Goal: Task Accomplishment & Management: Manage account settings

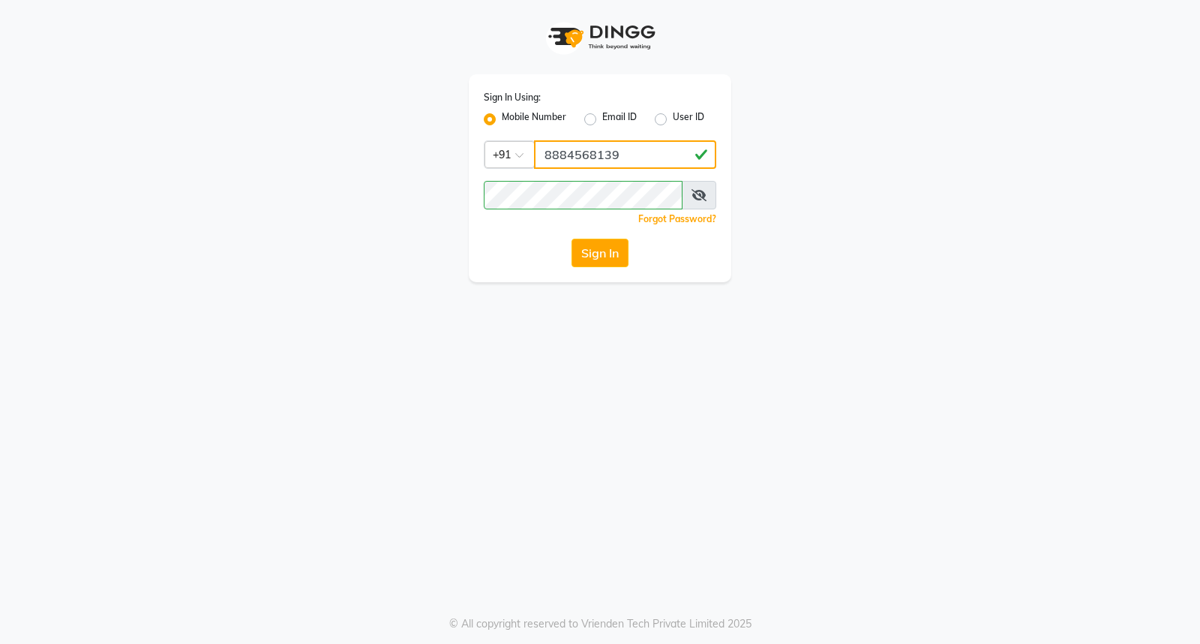
click at [651, 148] on input "8884568139" at bounding box center [625, 154] width 182 height 29
type input "7760179992"
click at [606, 256] on button "Sign In" at bounding box center [600, 253] width 57 height 29
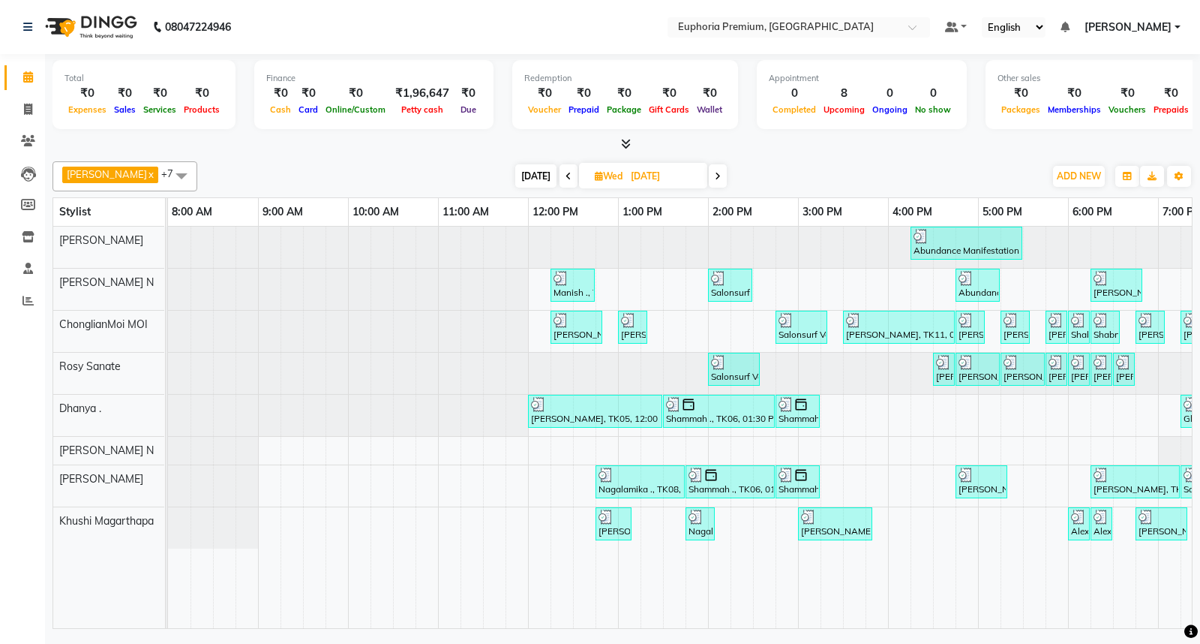
click at [515, 179] on span "[DATE]" at bounding box center [535, 175] width 41 height 23
type input "[DATE]"
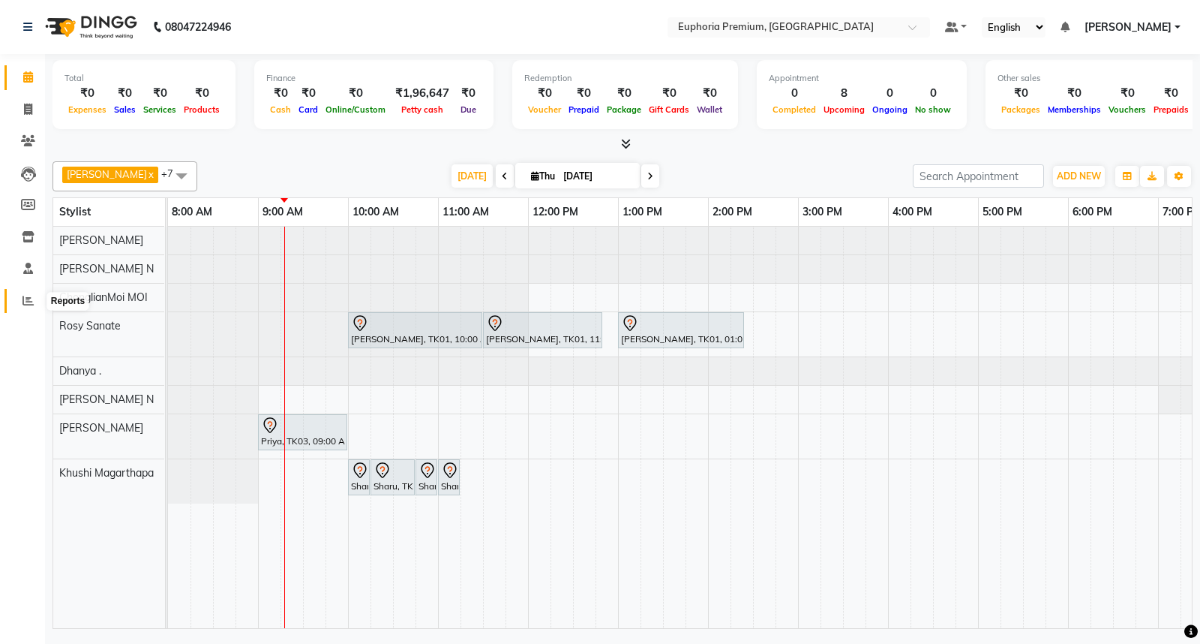
click at [26, 297] on icon at bounding box center [28, 300] width 11 height 11
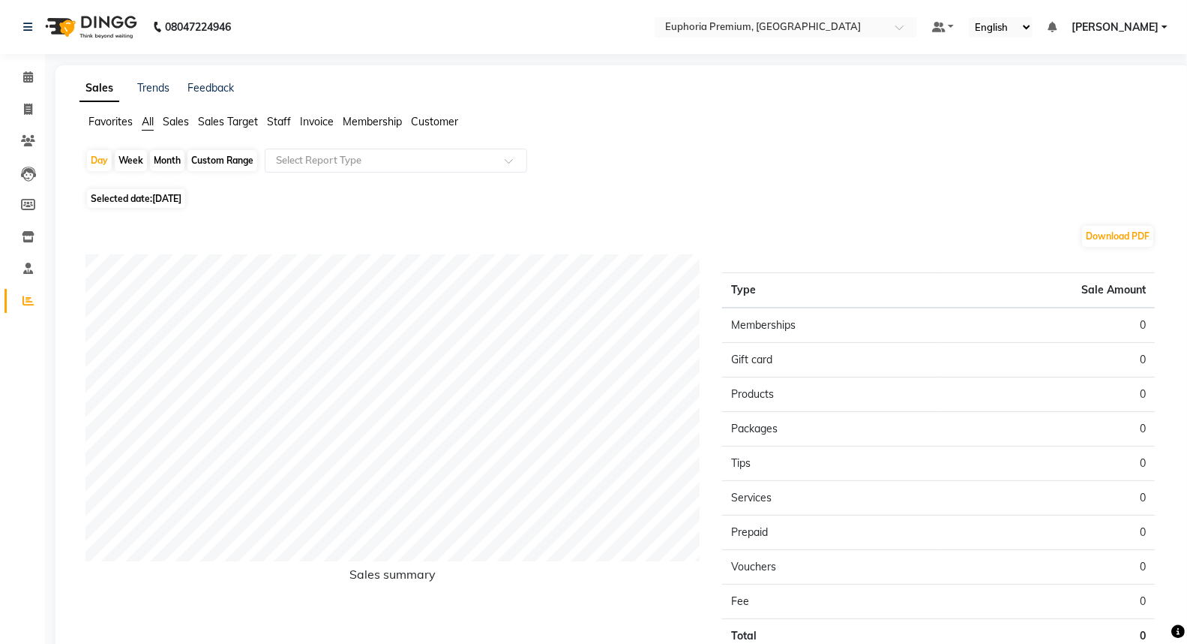
click at [285, 122] on span "Staff" at bounding box center [279, 122] width 24 height 14
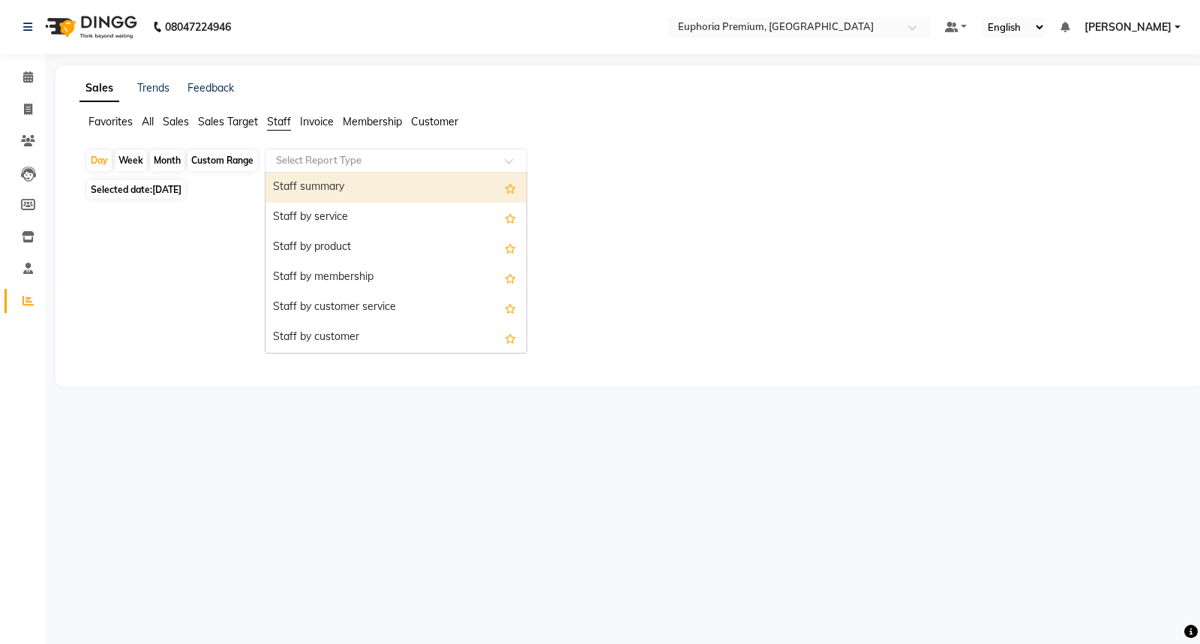
click at [306, 165] on input "text" at bounding box center [381, 160] width 216 height 15
click at [311, 188] on div "Staff summary" at bounding box center [396, 188] width 261 height 30
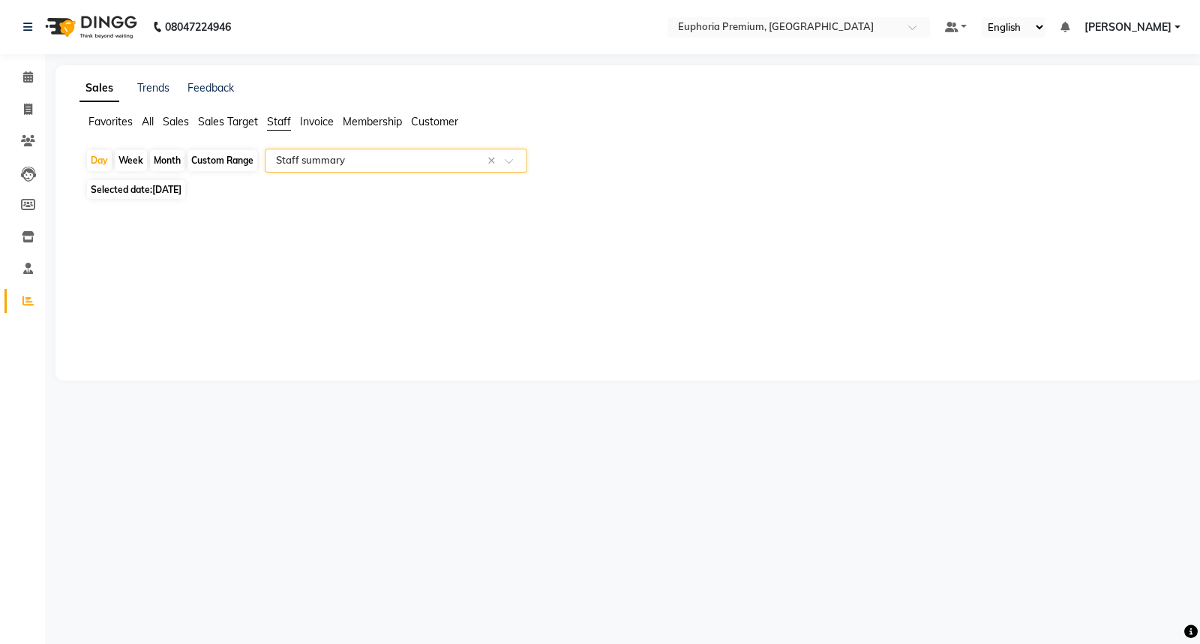
click at [229, 154] on div "Custom Range" at bounding box center [223, 160] width 70 height 21
select select "9"
select select "2025"
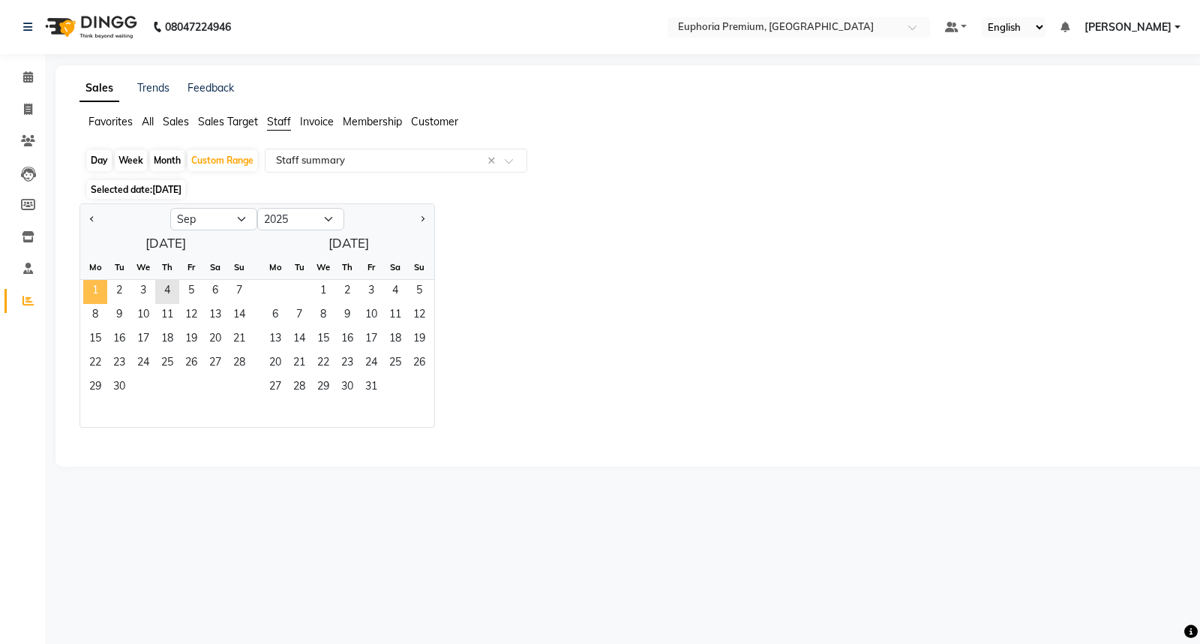
click at [100, 287] on span "1" at bounding box center [95, 292] width 24 height 24
click at [146, 284] on span "3" at bounding box center [143, 292] width 24 height 24
select select "full_report"
select select "csv"
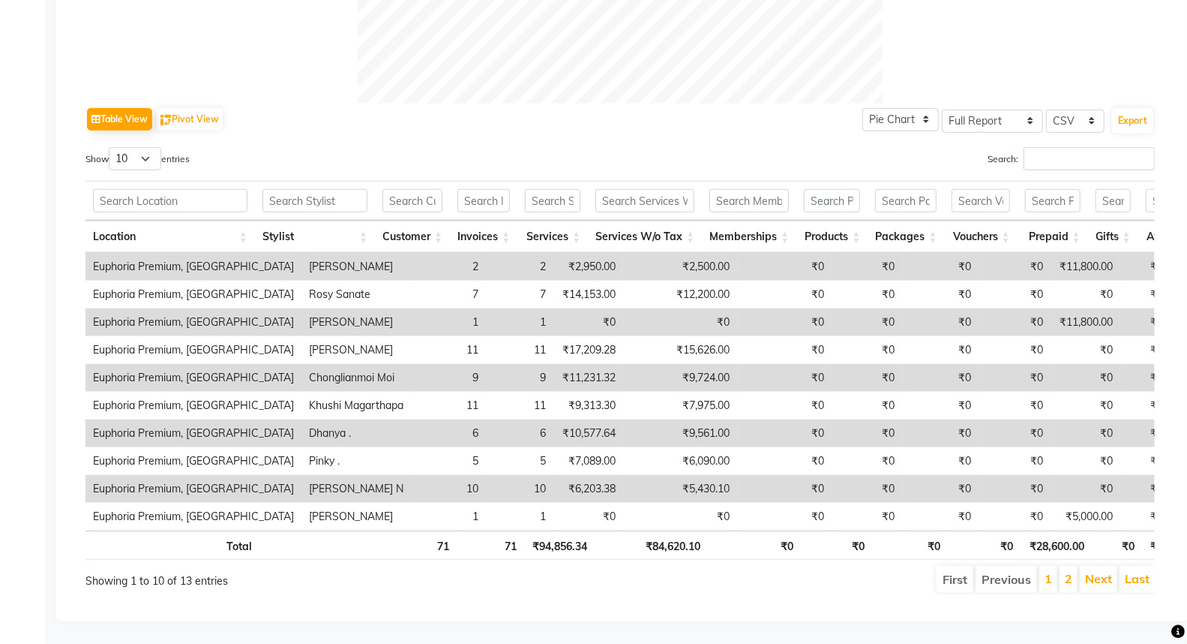
scroll to position [680, 0]
click at [1070, 571] on link "2" at bounding box center [1069, 578] width 8 height 15
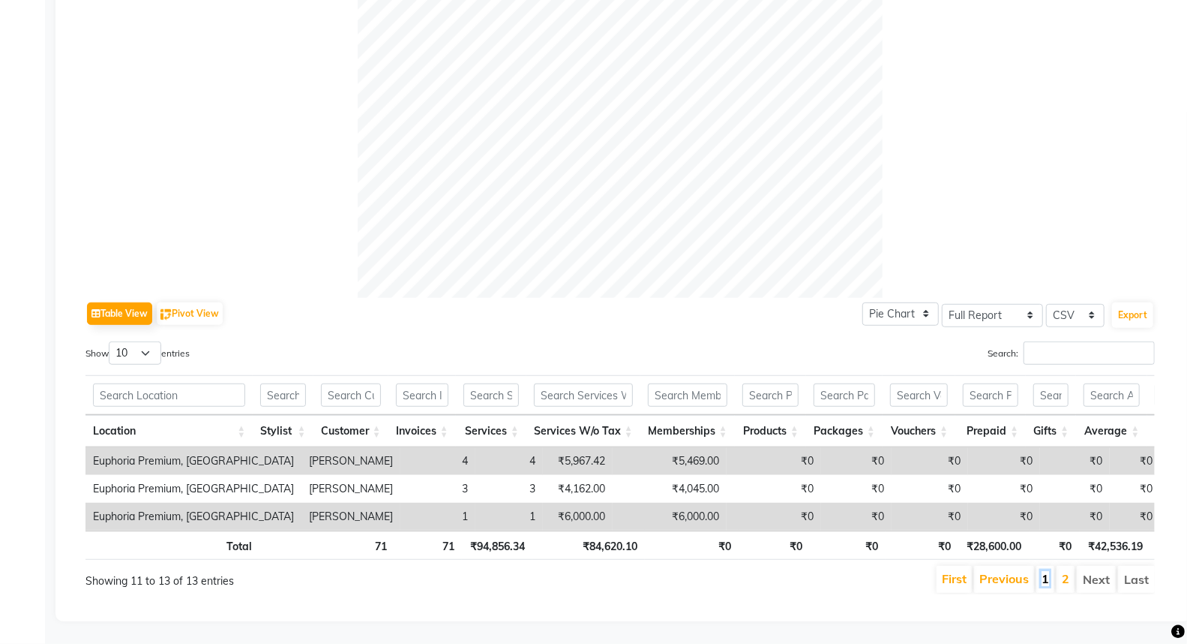
click at [1043, 572] on link "1" at bounding box center [1046, 578] width 8 height 15
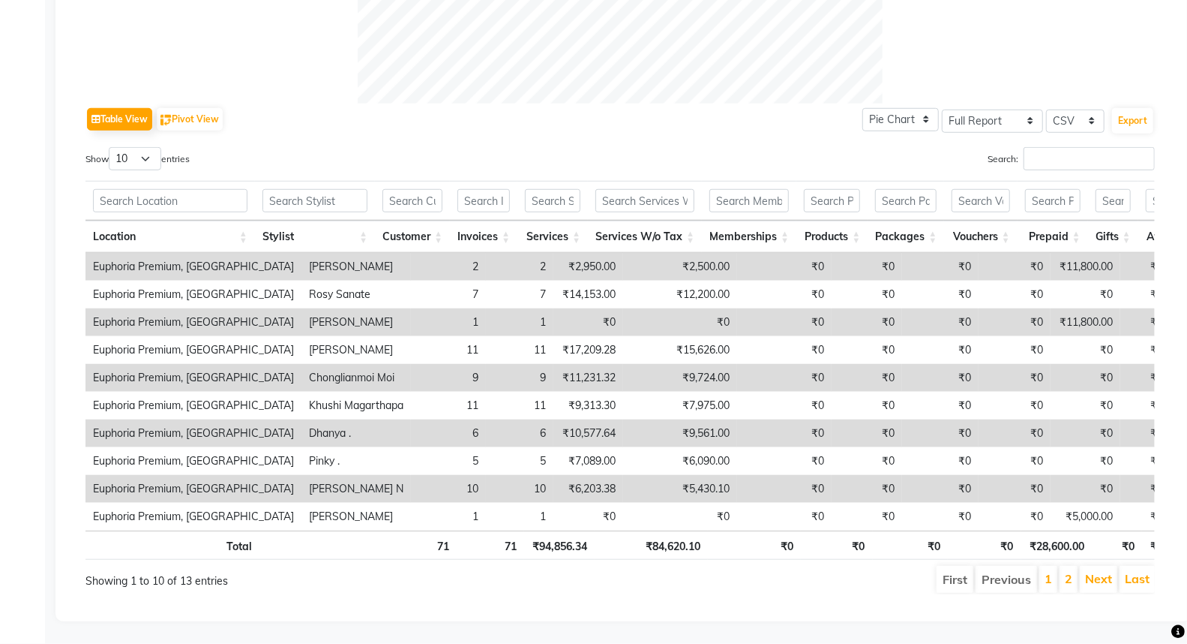
scroll to position [680, 0]
click at [1076, 147] on input "Search:" at bounding box center [1089, 158] width 131 height 23
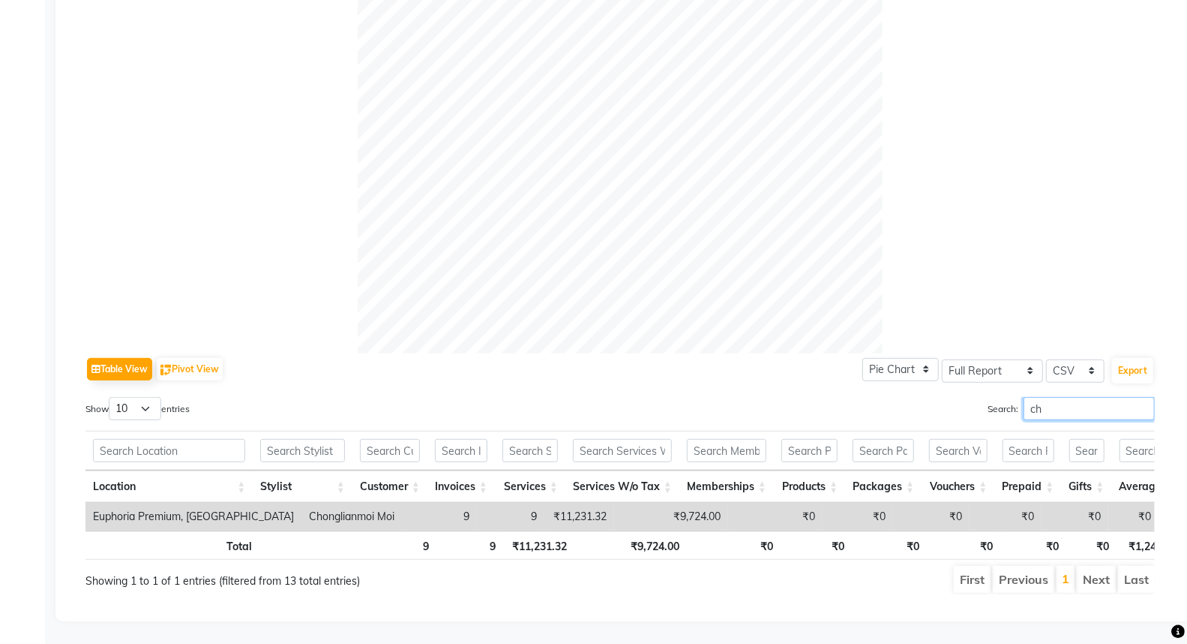
scroll to position [431, 0]
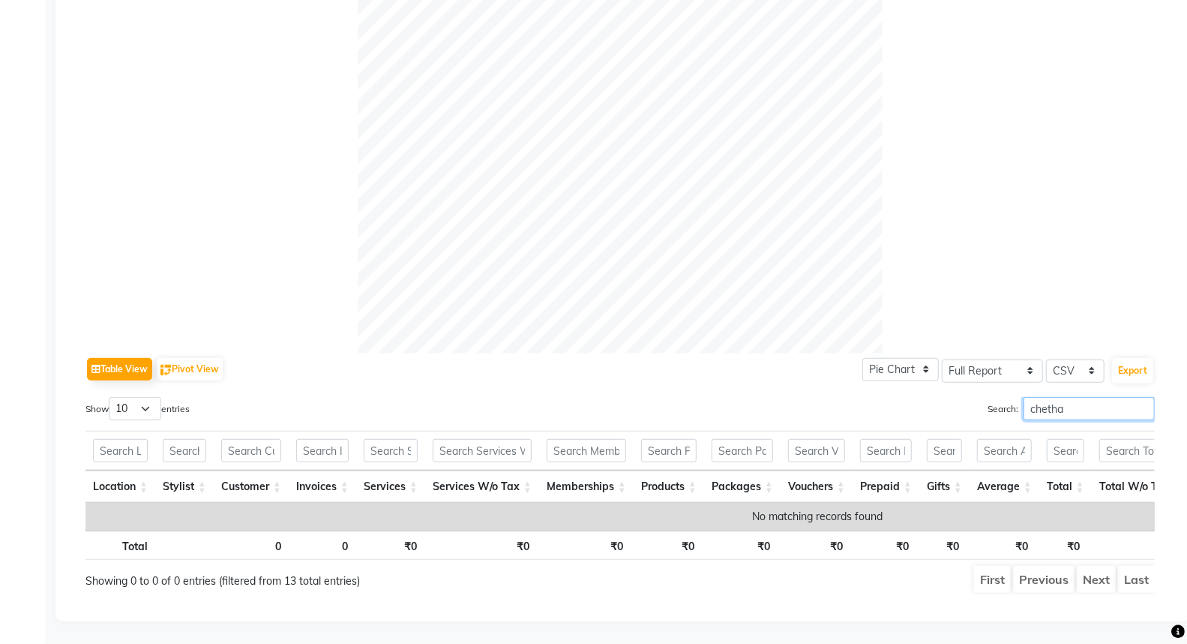
type input "[PERSON_NAME]"
click at [1141, 397] on input "[PERSON_NAME]" at bounding box center [1089, 408] width 131 height 23
click at [1142, 397] on input "[PERSON_NAME]" at bounding box center [1089, 408] width 131 height 23
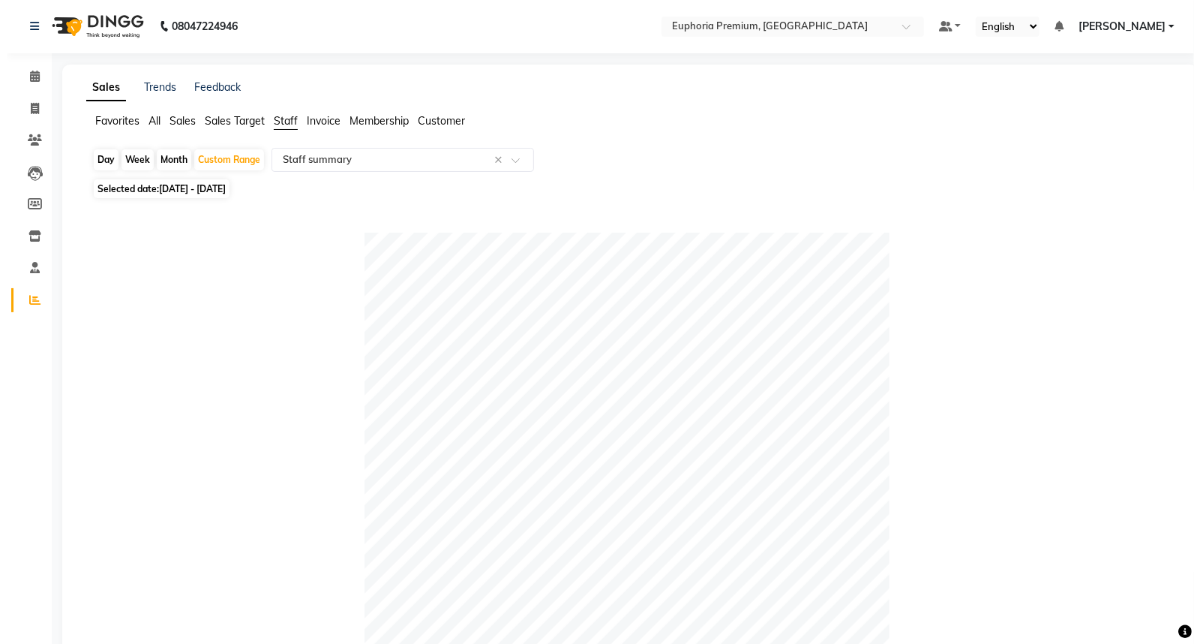
scroll to position [0, 0]
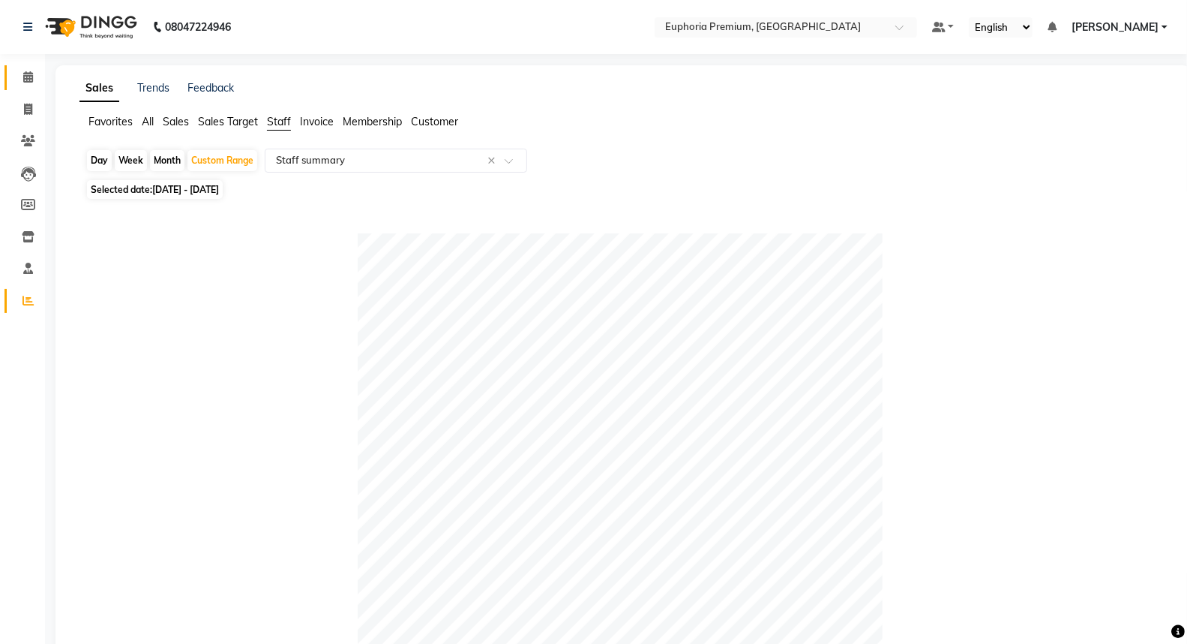
click at [20, 65] on link "Calendar" at bounding box center [23, 77] width 36 height 25
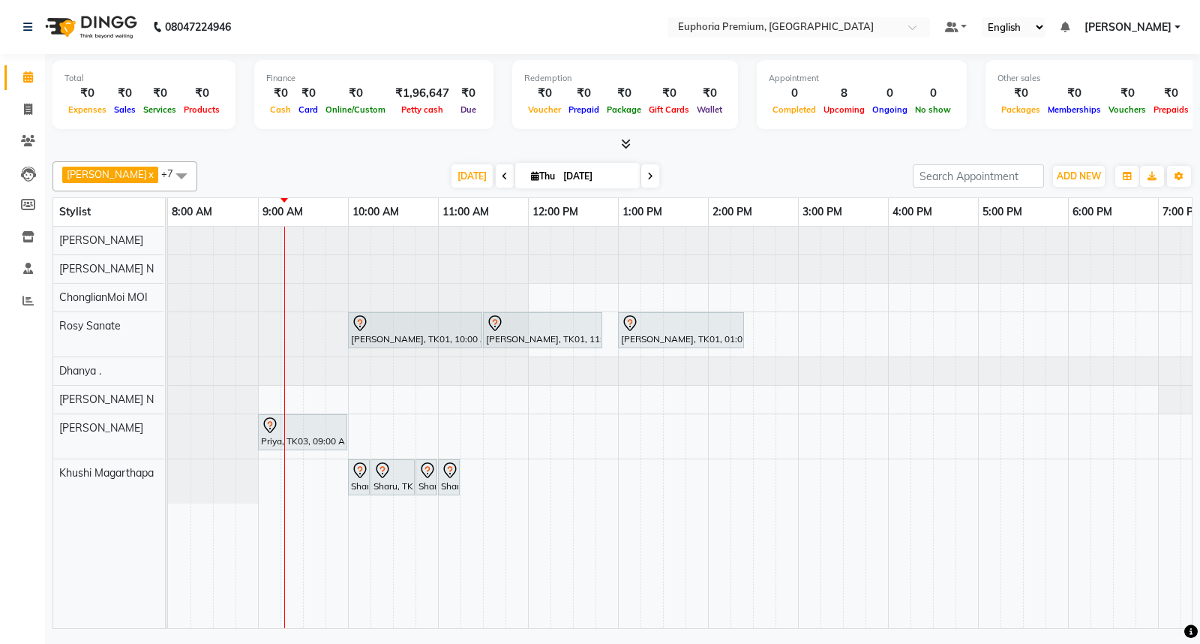
click at [502, 180] on icon at bounding box center [505, 176] width 6 height 9
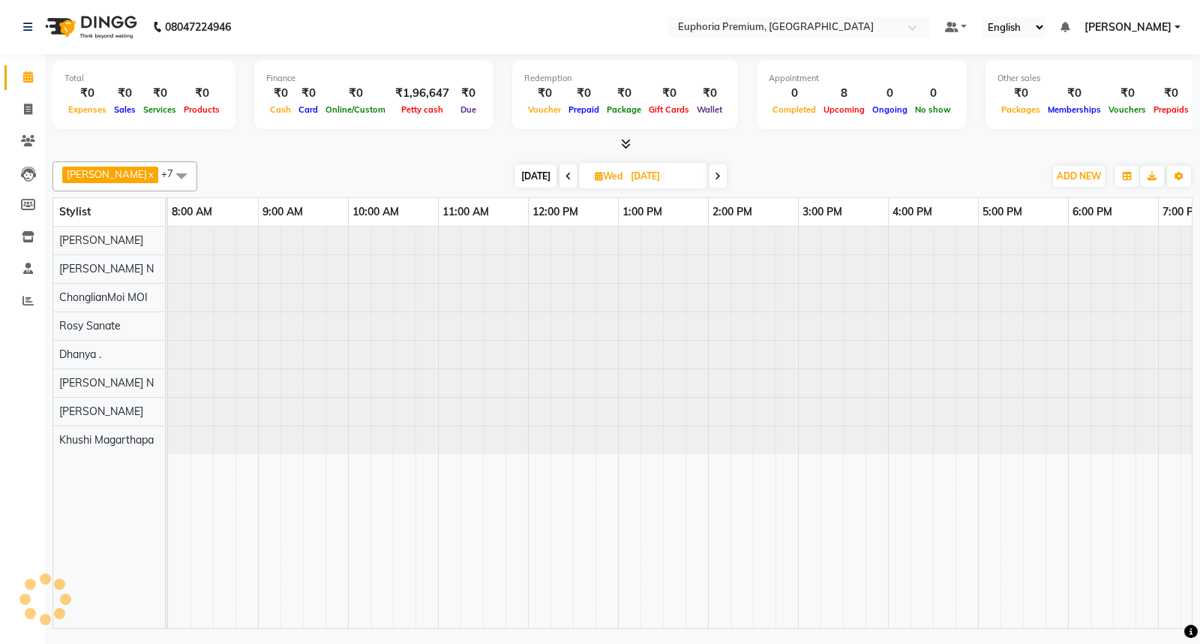
scroll to position [0, 91]
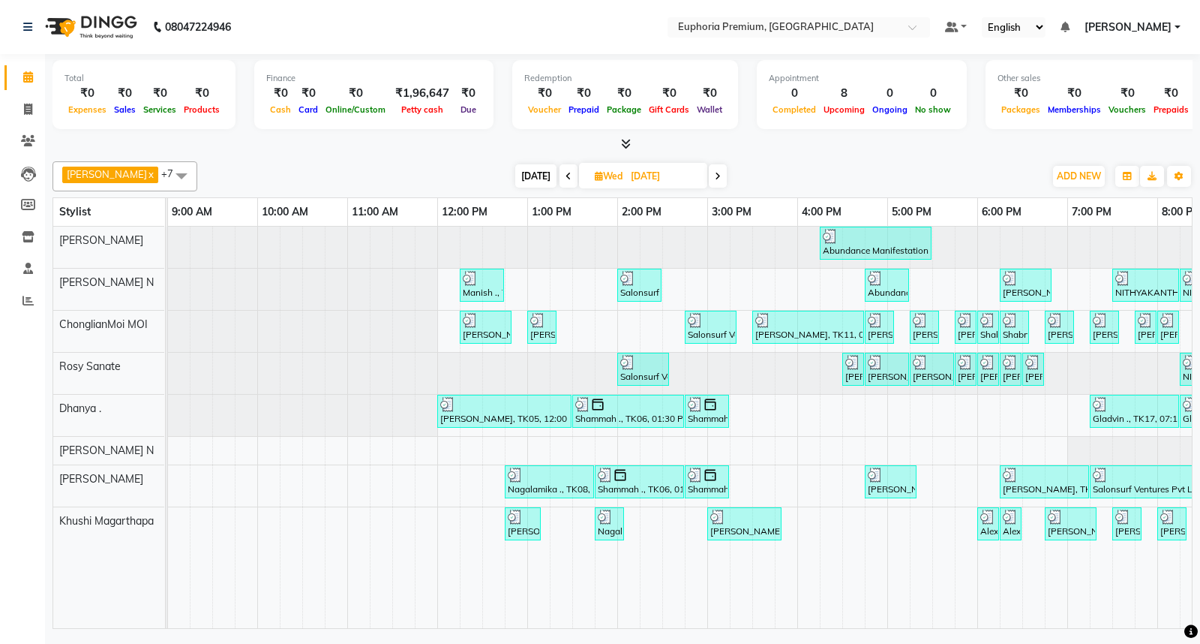
click at [537, 167] on div "[DATE] [DATE]" at bounding box center [621, 176] width 215 height 23
click at [560, 171] on span at bounding box center [569, 175] width 18 height 23
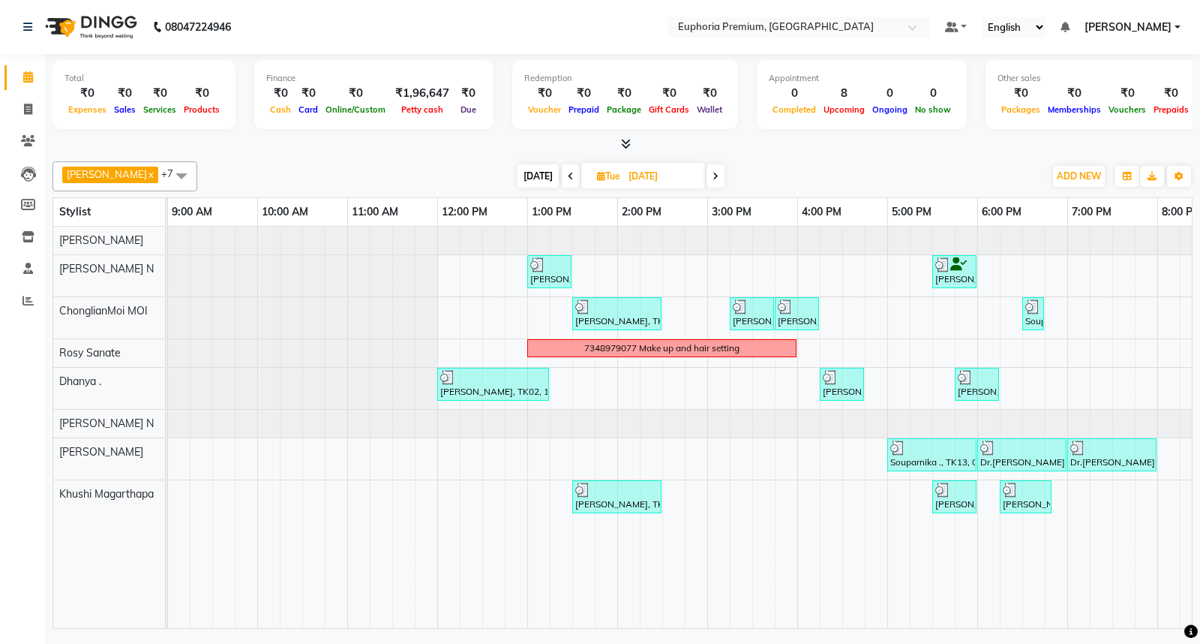
click at [562, 171] on span at bounding box center [571, 175] width 18 height 23
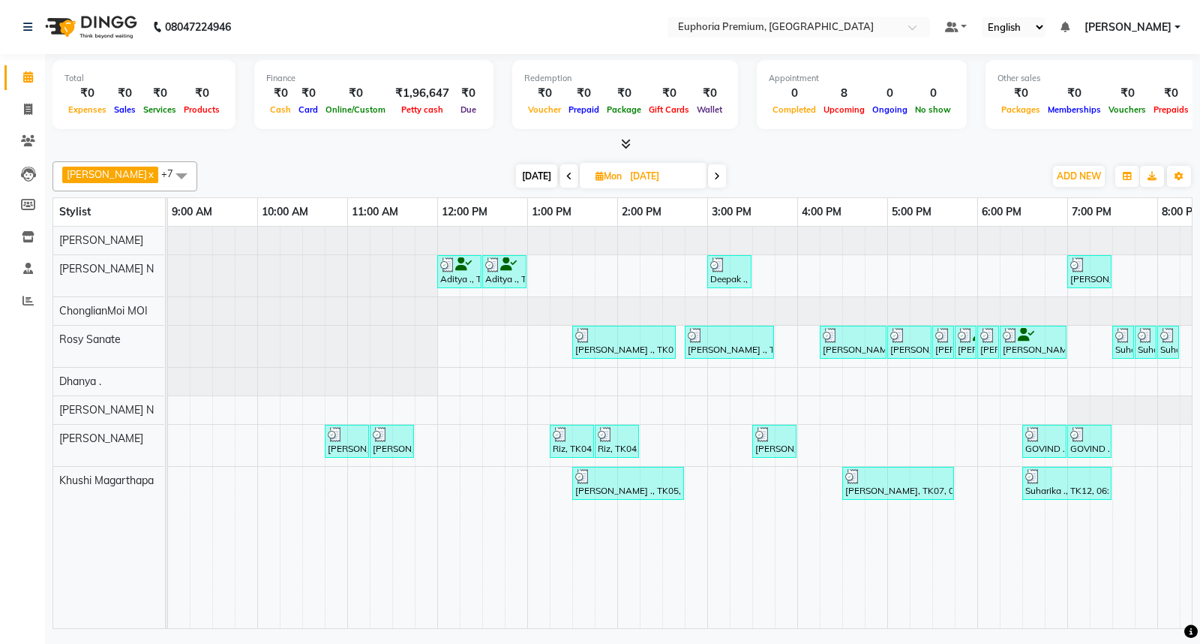
click at [708, 176] on span at bounding box center [717, 175] width 18 height 23
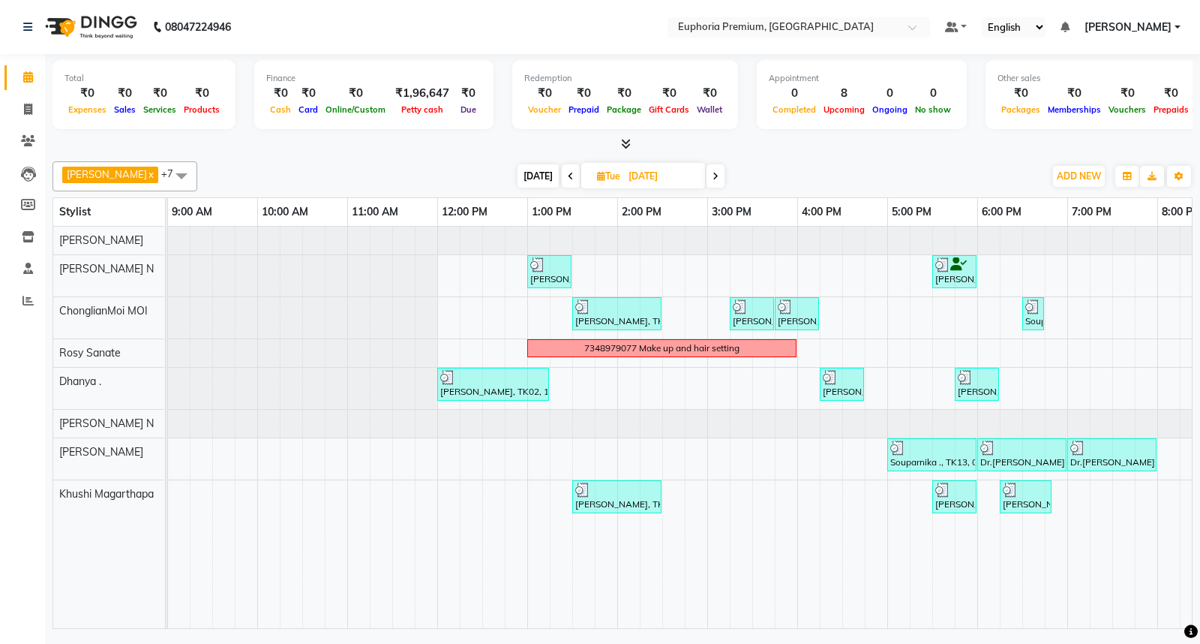
click at [707, 176] on span at bounding box center [716, 175] width 18 height 23
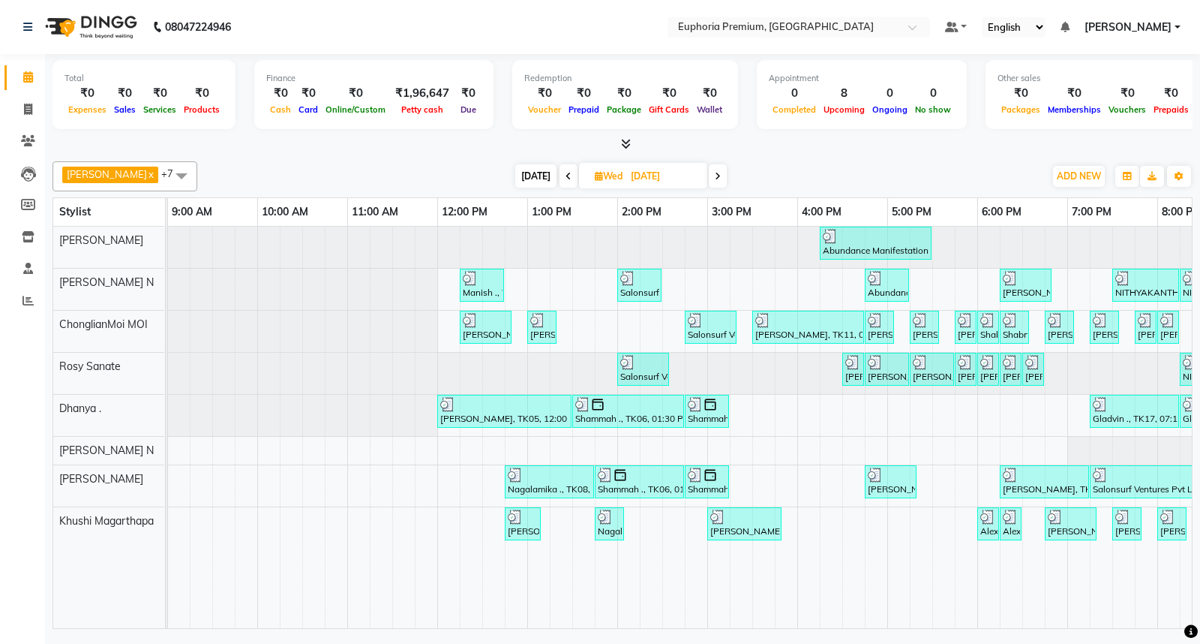
click at [715, 176] on icon at bounding box center [718, 176] width 6 height 9
type input "[DATE]"
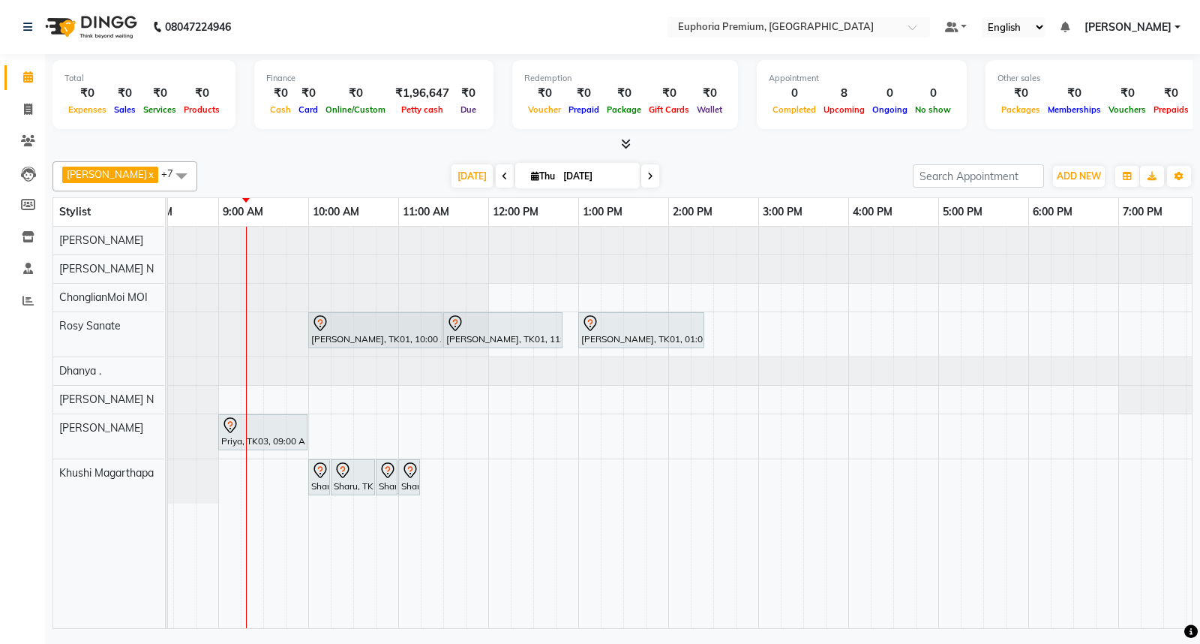
scroll to position [0, 0]
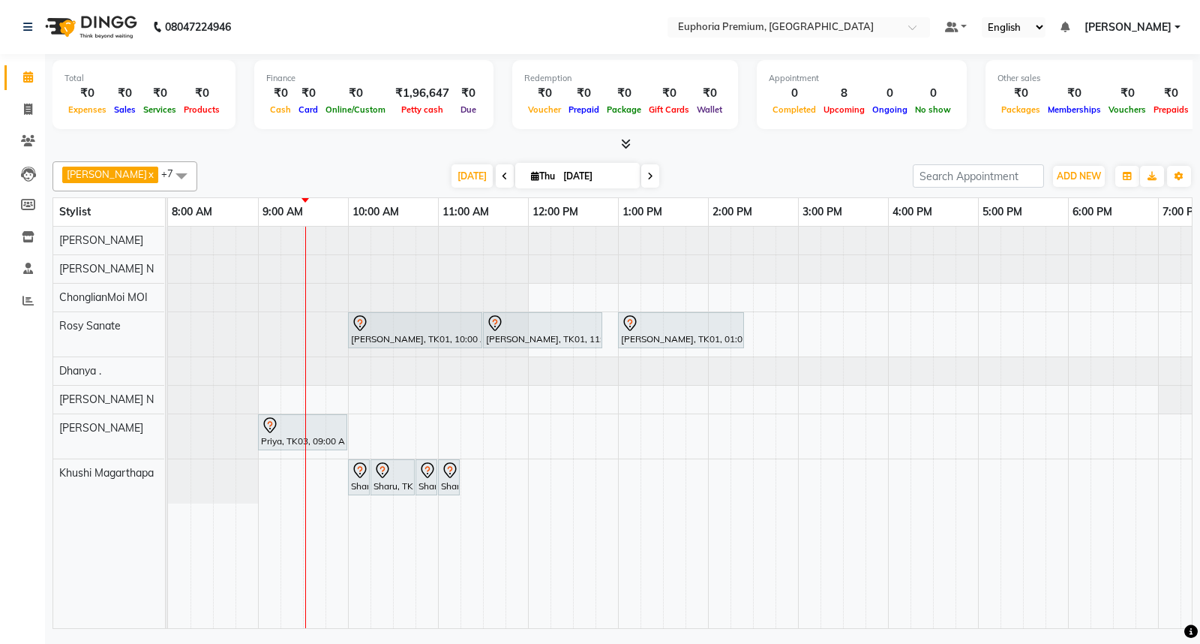
click at [167, 170] on span at bounding box center [182, 175] width 30 height 29
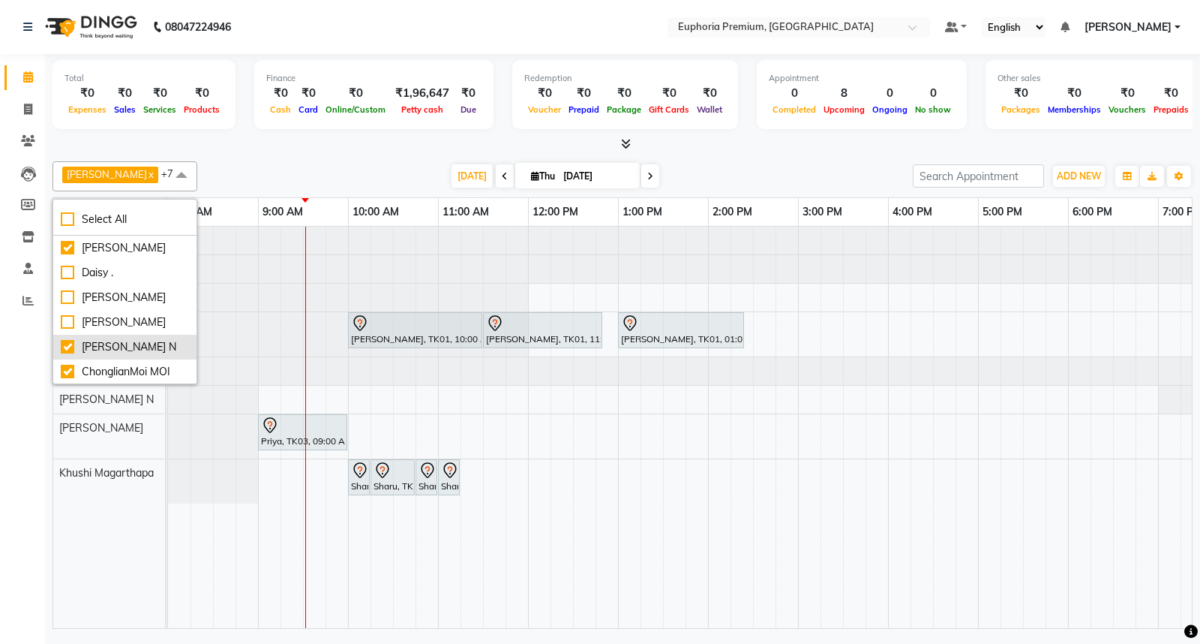
click at [137, 355] on div "[PERSON_NAME] N" at bounding box center [125, 347] width 128 height 16
checkbox input "false"
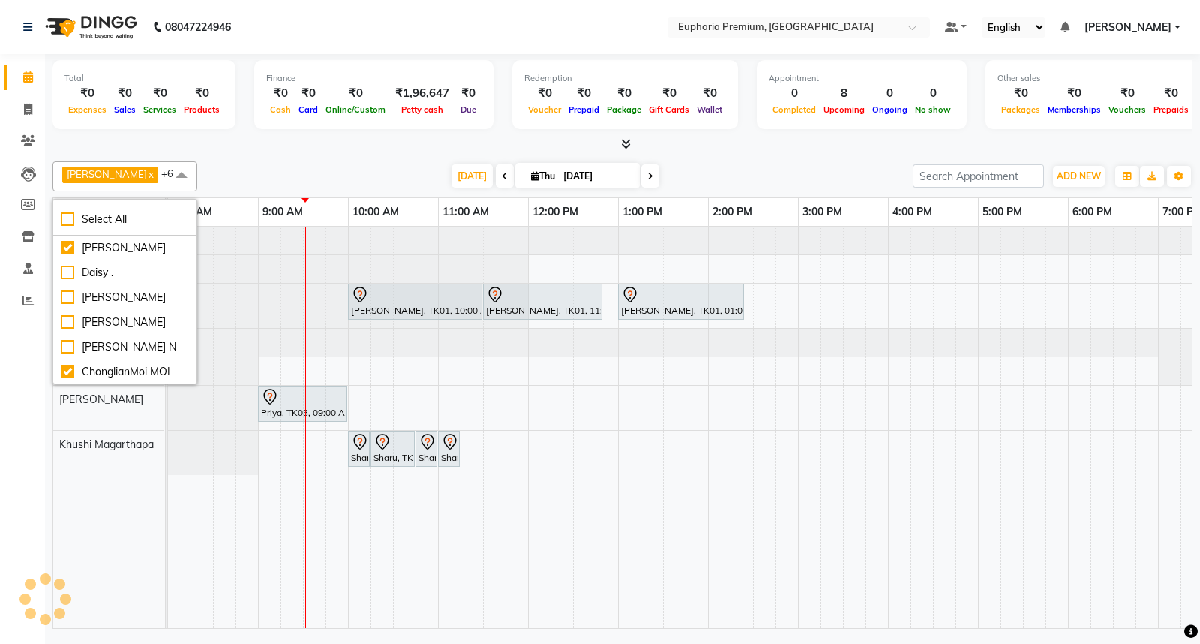
click at [167, 167] on span at bounding box center [182, 175] width 30 height 29
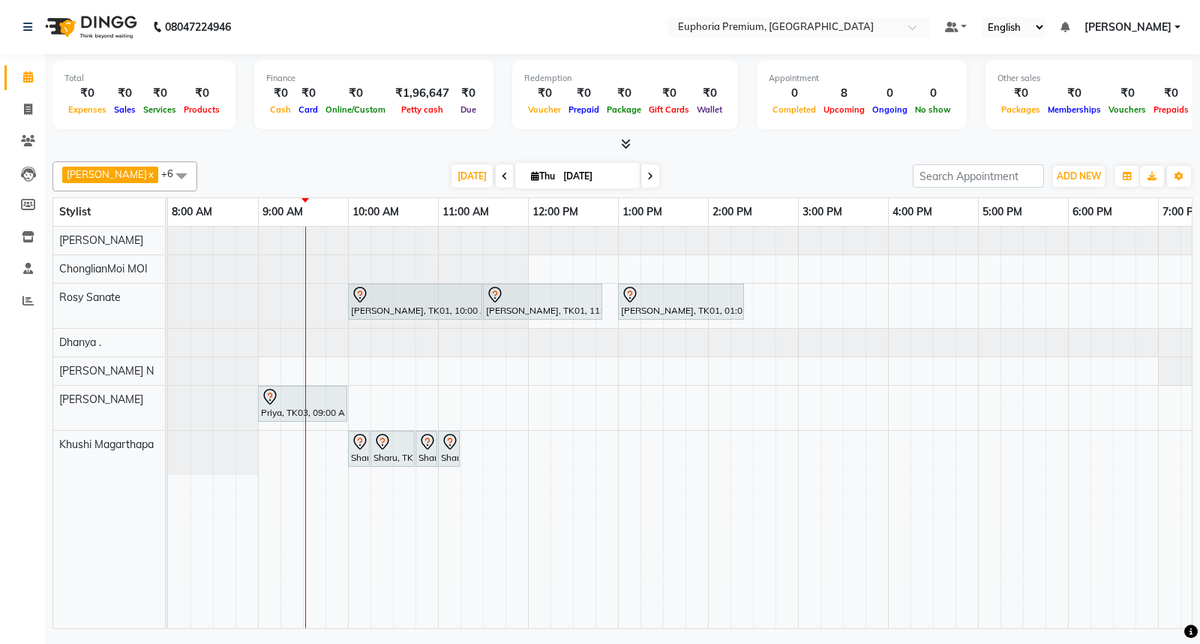
click at [128, 171] on span "[PERSON_NAME] N x Kishore K x ChonglianMoi MOI x Dhanya . x Khushi Magarthapa x…" at bounding box center [125, 176] width 145 height 30
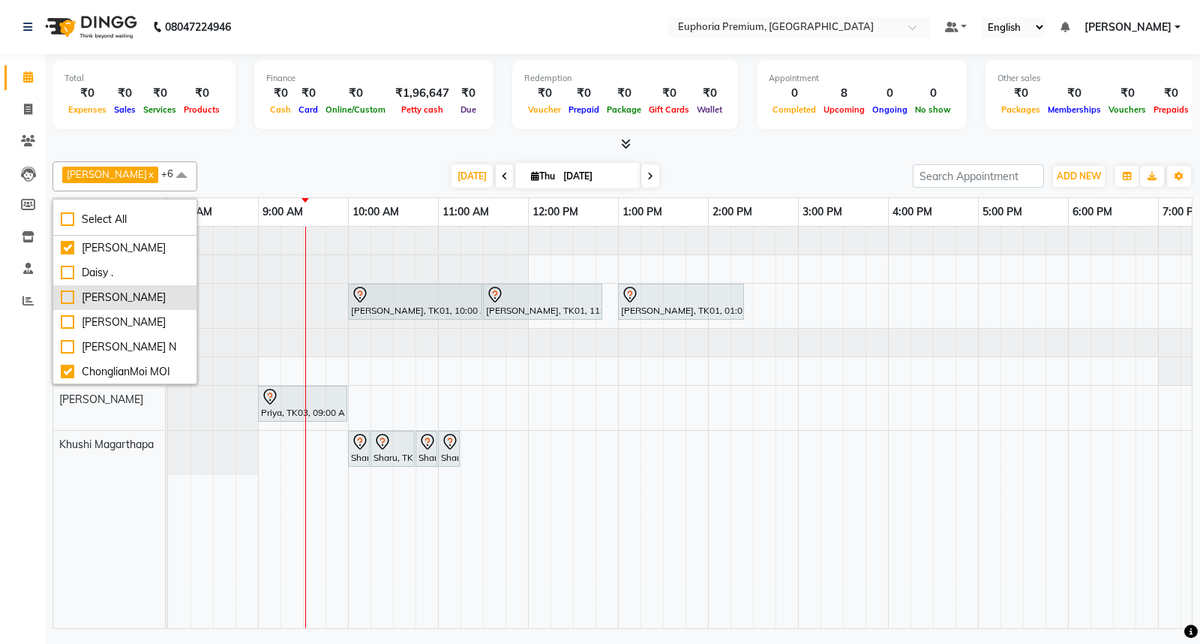
scroll to position [83, 0]
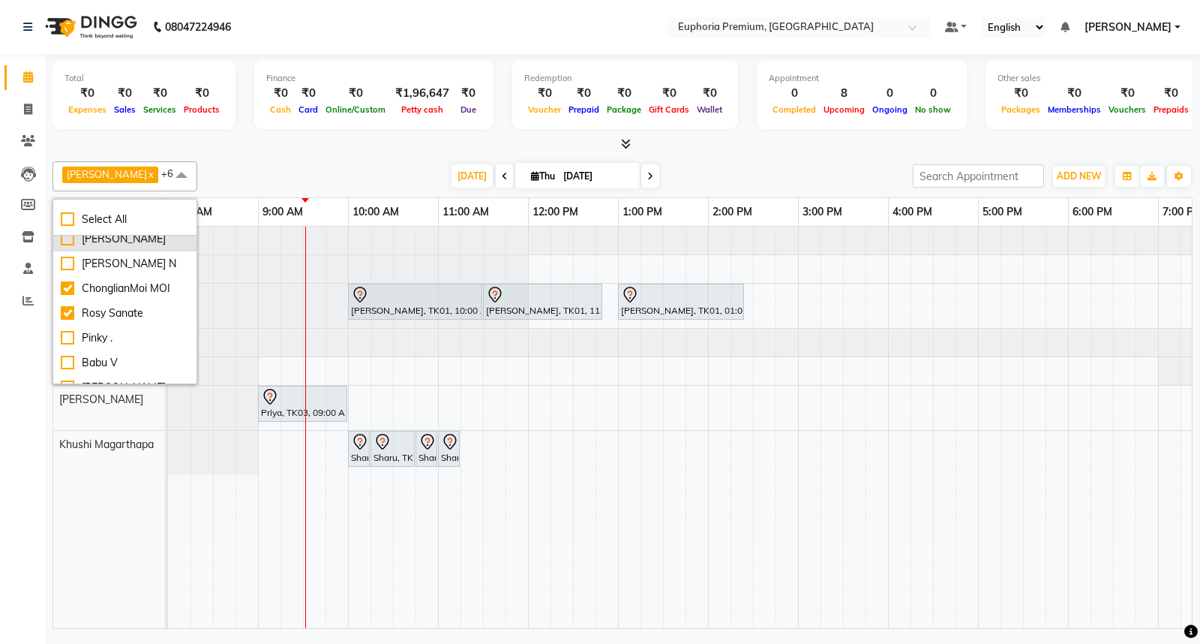
click at [104, 247] on div "[PERSON_NAME]" at bounding box center [125, 239] width 128 height 16
checkbox input "true"
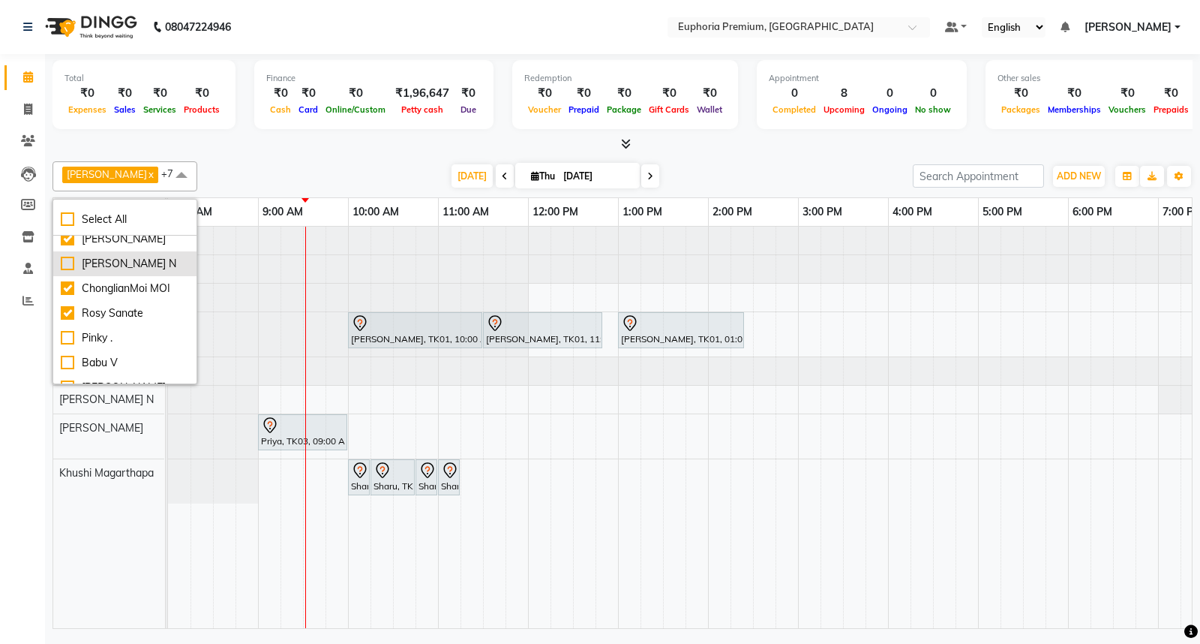
scroll to position [167, 0]
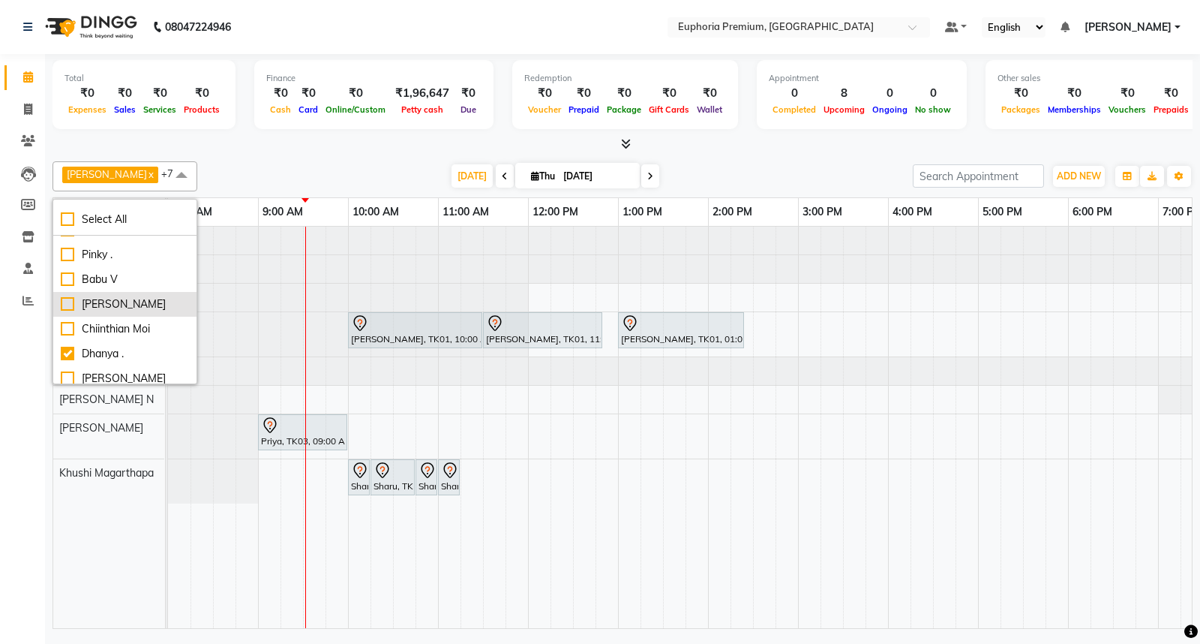
click at [107, 317] on li "[PERSON_NAME]" at bounding box center [124, 304] width 143 height 25
checkbox input "true"
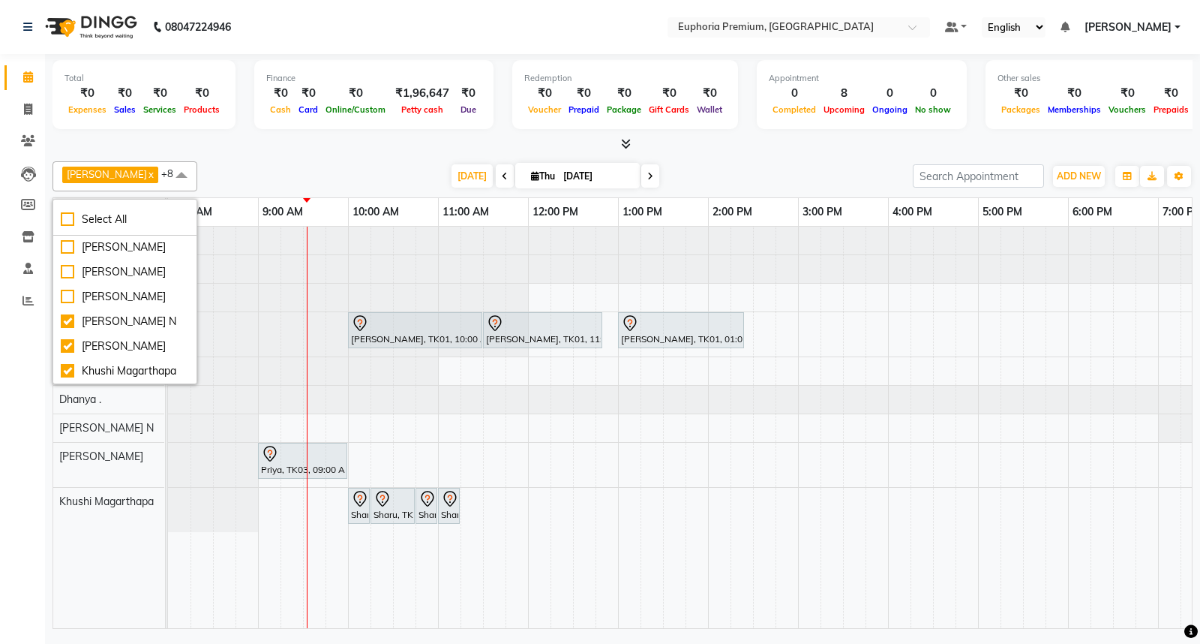
scroll to position [631, 0]
click at [167, 181] on span at bounding box center [182, 175] width 30 height 29
